Goal: Information Seeking & Learning: Learn about a topic

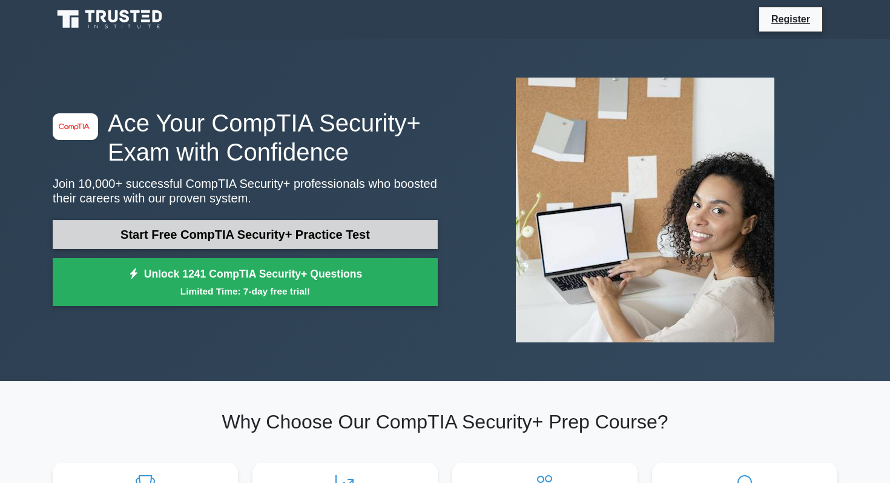
click at [272, 242] on link "Start Free CompTIA Security+ Practice Test" at bounding box center [245, 234] width 385 height 29
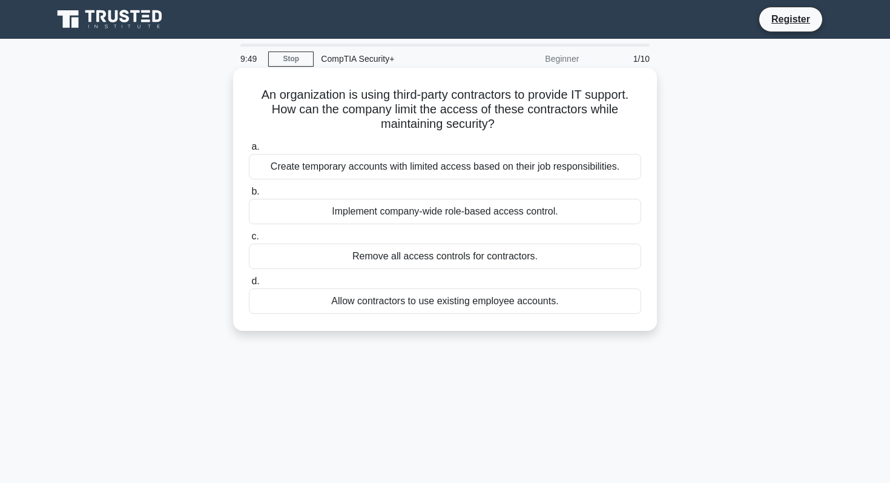
click at [545, 175] on div "Create temporary accounts with limited access based on their job responsibiliti…" at bounding box center [445, 166] width 392 height 25
click at [249, 151] on input "a. Create temporary accounts with limited access based on their job responsibil…" at bounding box center [249, 147] width 0 height 8
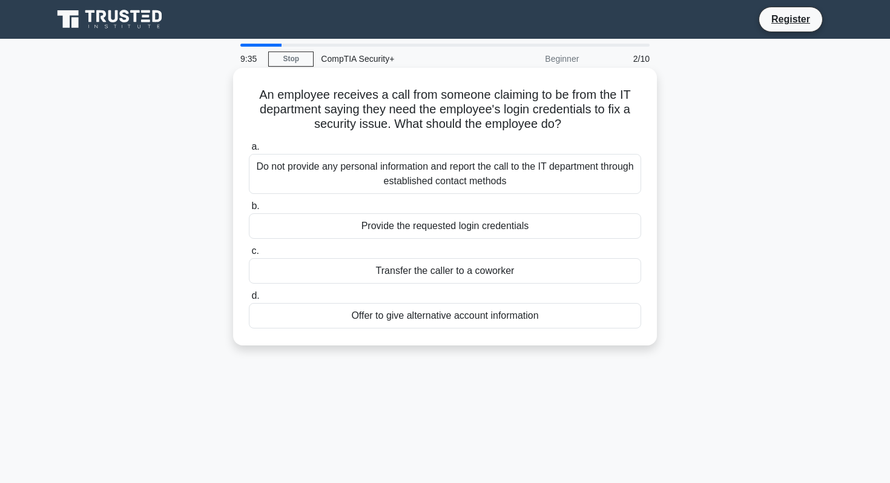
click at [553, 183] on div "Do not provide any personal information and report the call to the IT departmen…" at bounding box center [445, 174] width 392 height 40
click at [249, 151] on input "a. Do not provide any personal information and report the call to the IT depart…" at bounding box center [249, 147] width 0 height 8
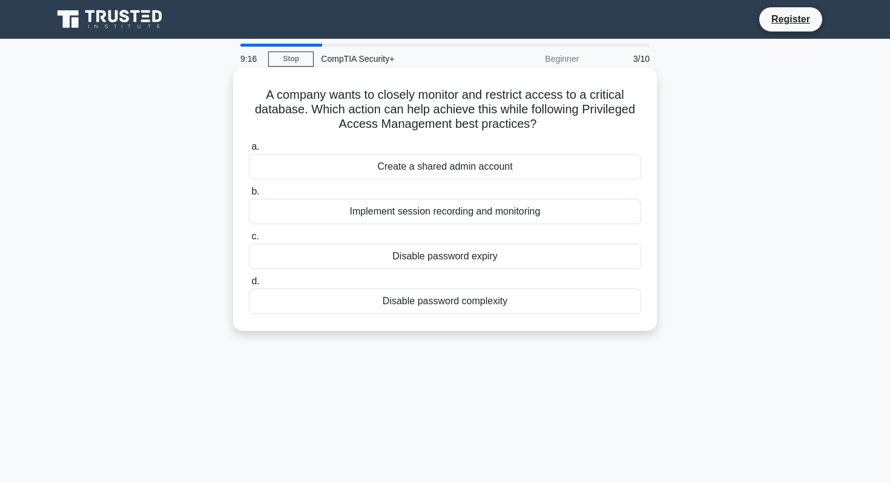
click at [530, 217] on div "Implement session recording and monitoring" at bounding box center [445, 211] width 392 height 25
click at [249, 196] on input "b. Implement session recording and monitoring" at bounding box center [249, 192] width 0 height 8
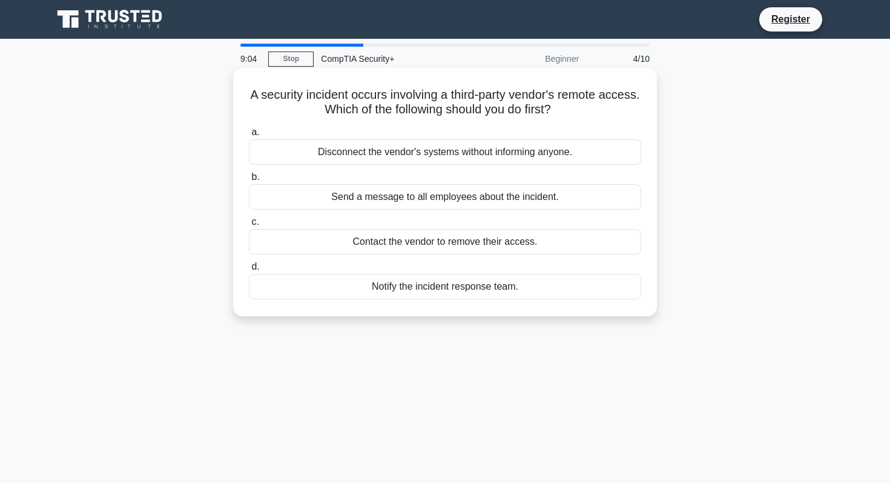
click at [466, 291] on div "Notify the incident response team." at bounding box center [445, 286] width 392 height 25
click at [249, 271] on input "d. Notify the incident response team." at bounding box center [249, 267] width 0 height 8
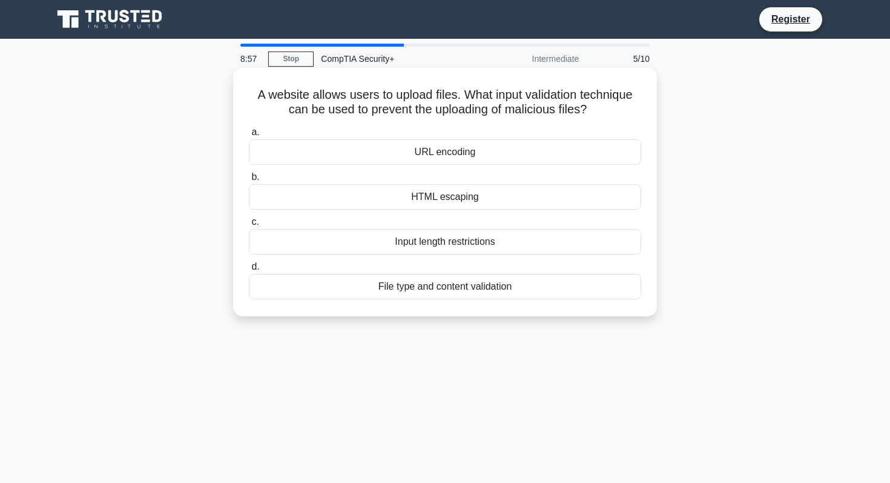
click at [453, 289] on div "File type and content validation" at bounding box center [445, 286] width 392 height 25
click at [249, 271] on input "d. File type and content validation" at bounding box center [249, 267] width 0 height 8
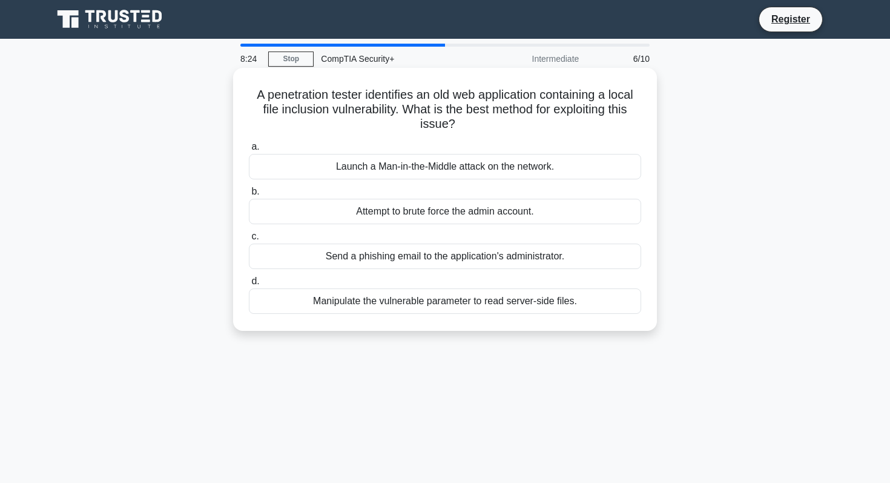
click at [521, 305] on div "Manipulate the vulnerable parameter to read server-side files." at bounding box center [445, 300] width 392 height 25
click at [249, 285] on input "d. Manipulate the vulnerable parameter to read server-side files." at bounding box center [249, 281] width 0 height 8
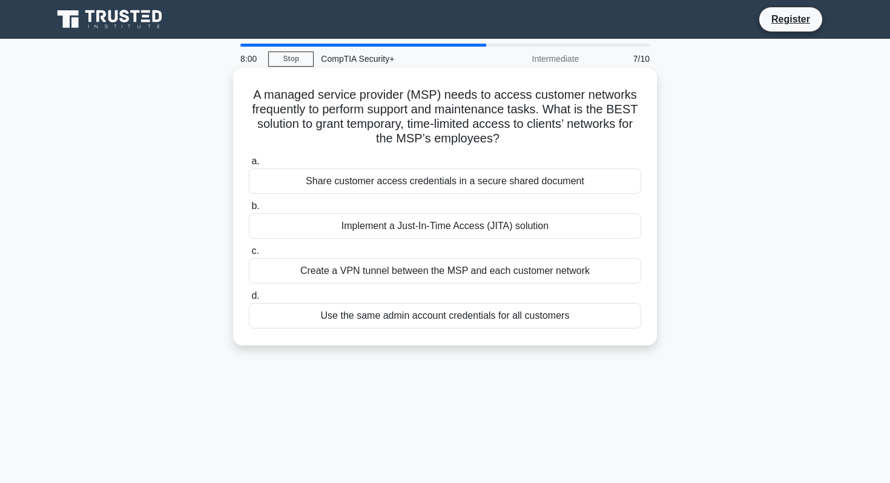
click at [560, 276] on div "Create a VPN tunnel between the MSP and each customer network" at bounding box center [445, 270] width 392 height 25
click at [249, 255] on input "c. Create a VPN tunnel between the MSP and each customer network" at bounding box center [249, 251] width 0 height 8
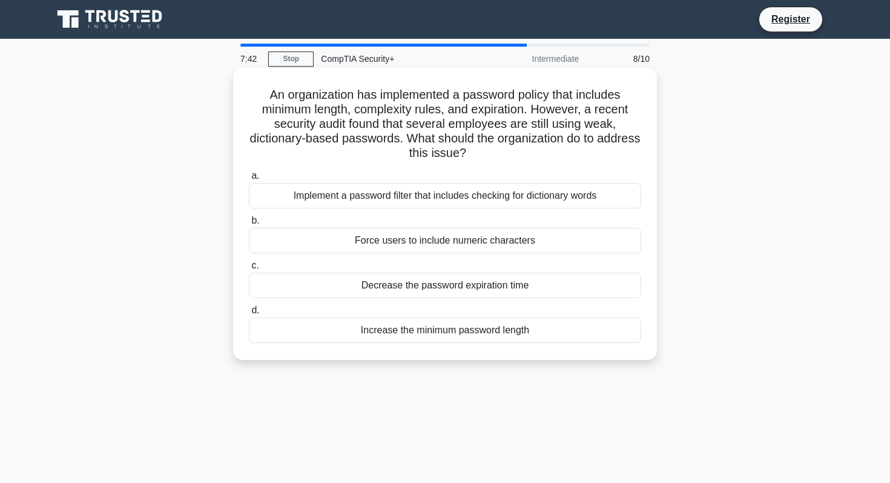
click at [490, 196] on div "Implement a password filter that includes checking for dictionary words" at bounding box center [445, 195] width 392 height 25
click at [249, 180] on input "a. Implement a password filter that includes checking for dictionary words" at bounding box center [249, 176] width 0 height 8
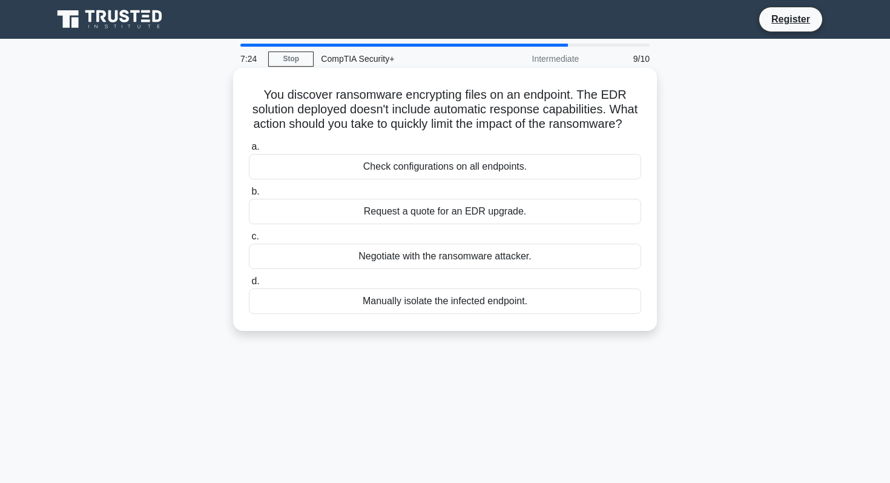
click at [493, 308] on div "Manually isolate the infected endpoint." at bounding box center [445, 300] width 392 height 25
click at [249, 285] on input "d. Manually isolate the infected endpoint." at bounding box center [249, 281] width 0 height 8
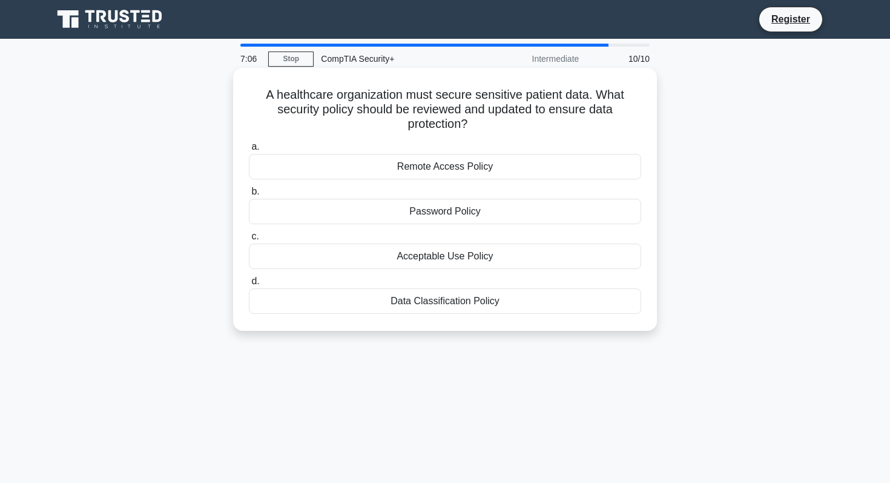
click at [494, 305] on div "Data Classification Policy" at bounding box center [445, 300] width 392 height 25
click at [249, 285] on input "d. Data Classification Policy" at bounding box center [249, 281] width 0 height 8
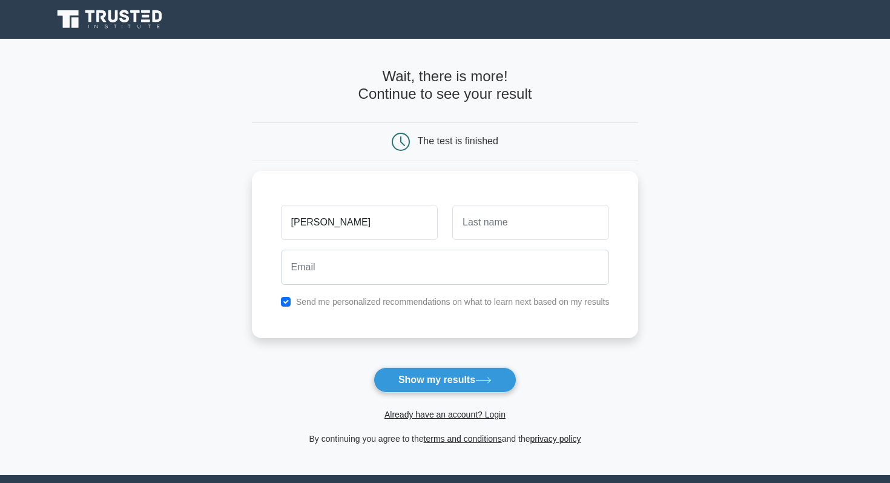
type input "[PERSON_NAME]"
type input "Fal"
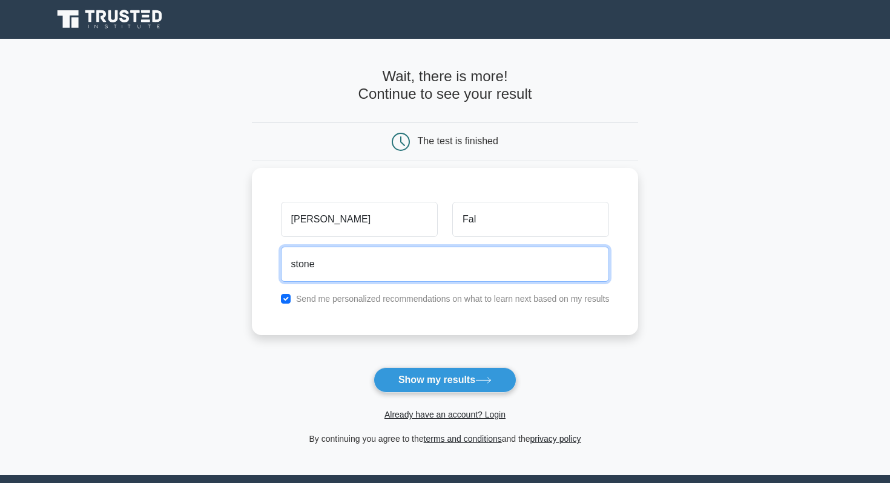
type input "[EMAIL_ADDRESS][DOMAIN_NAME]"
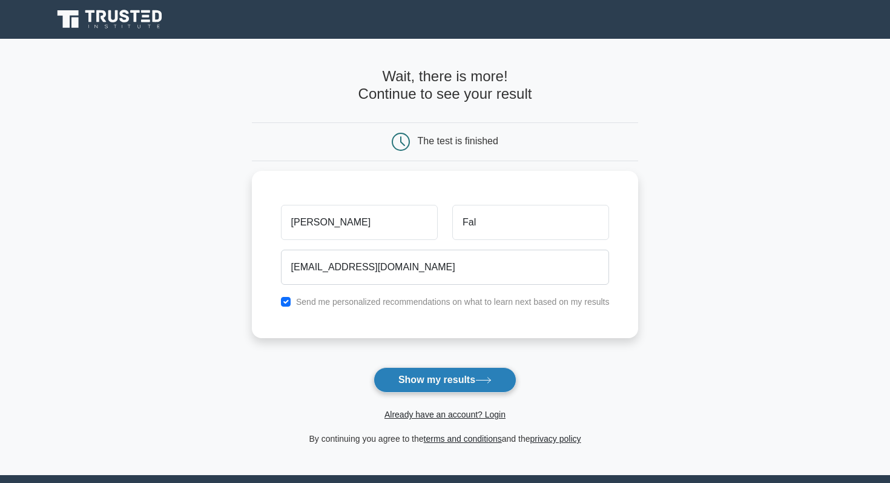
click at [430, 388] on button "Show my results" at bounding box center [445, 379] width 143 height 25
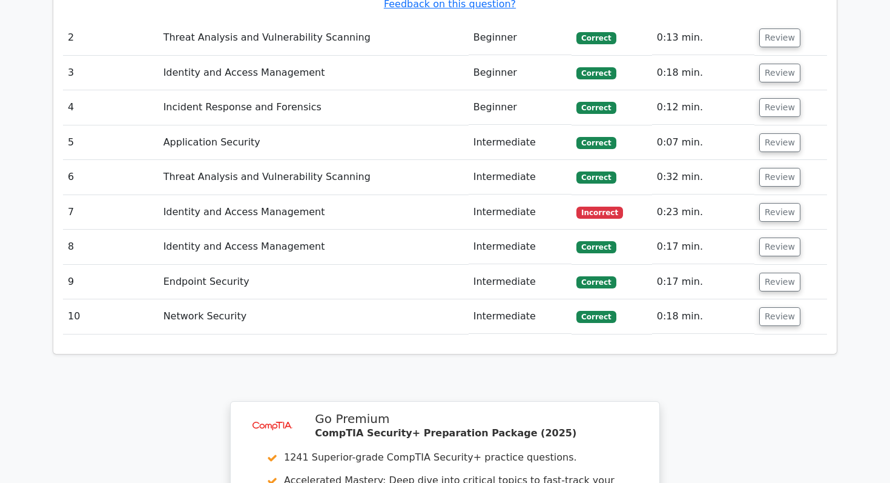
scroll to position [1417, 0]
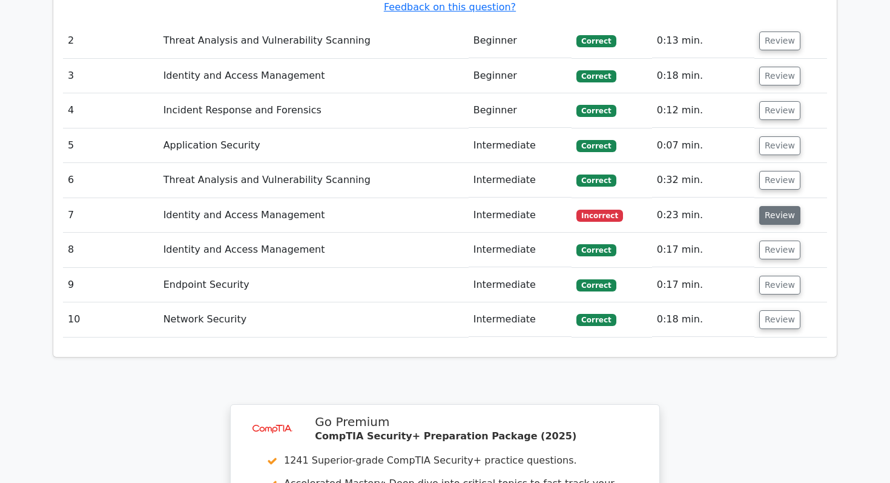
click at [778, 206] on button "Review" at bounding box center [779, 215] width 41 height 19
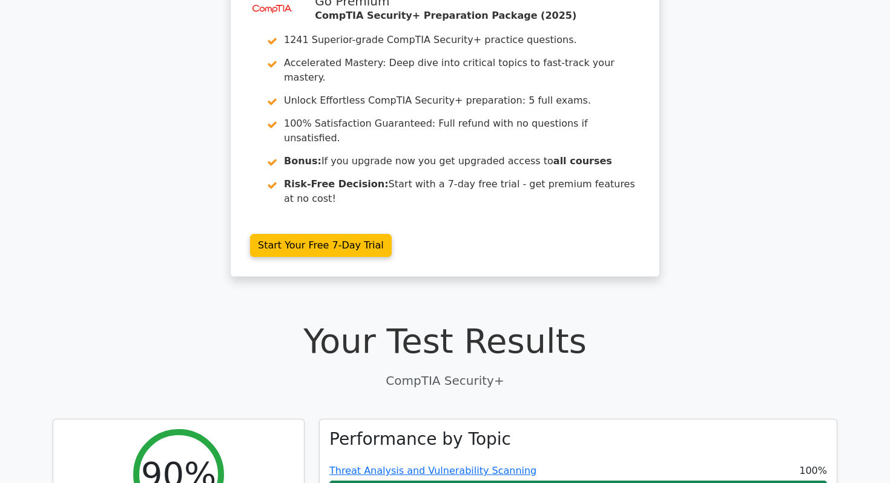
scroll to position [0, 0]
